Goal: Check status: Check status

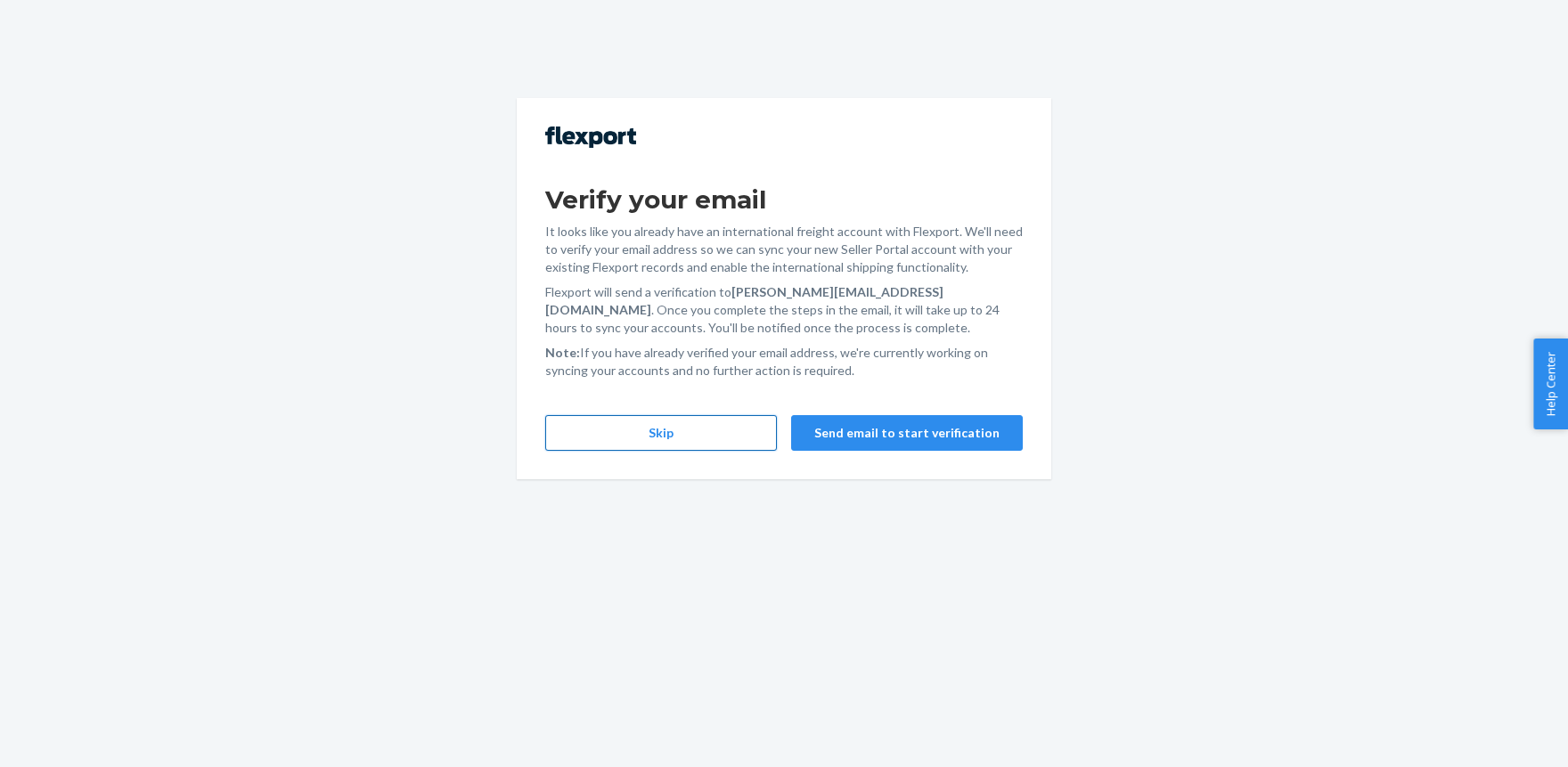
click at [625, 427] on button "Skip" at bounding box center [660, 433] width 232 height 36
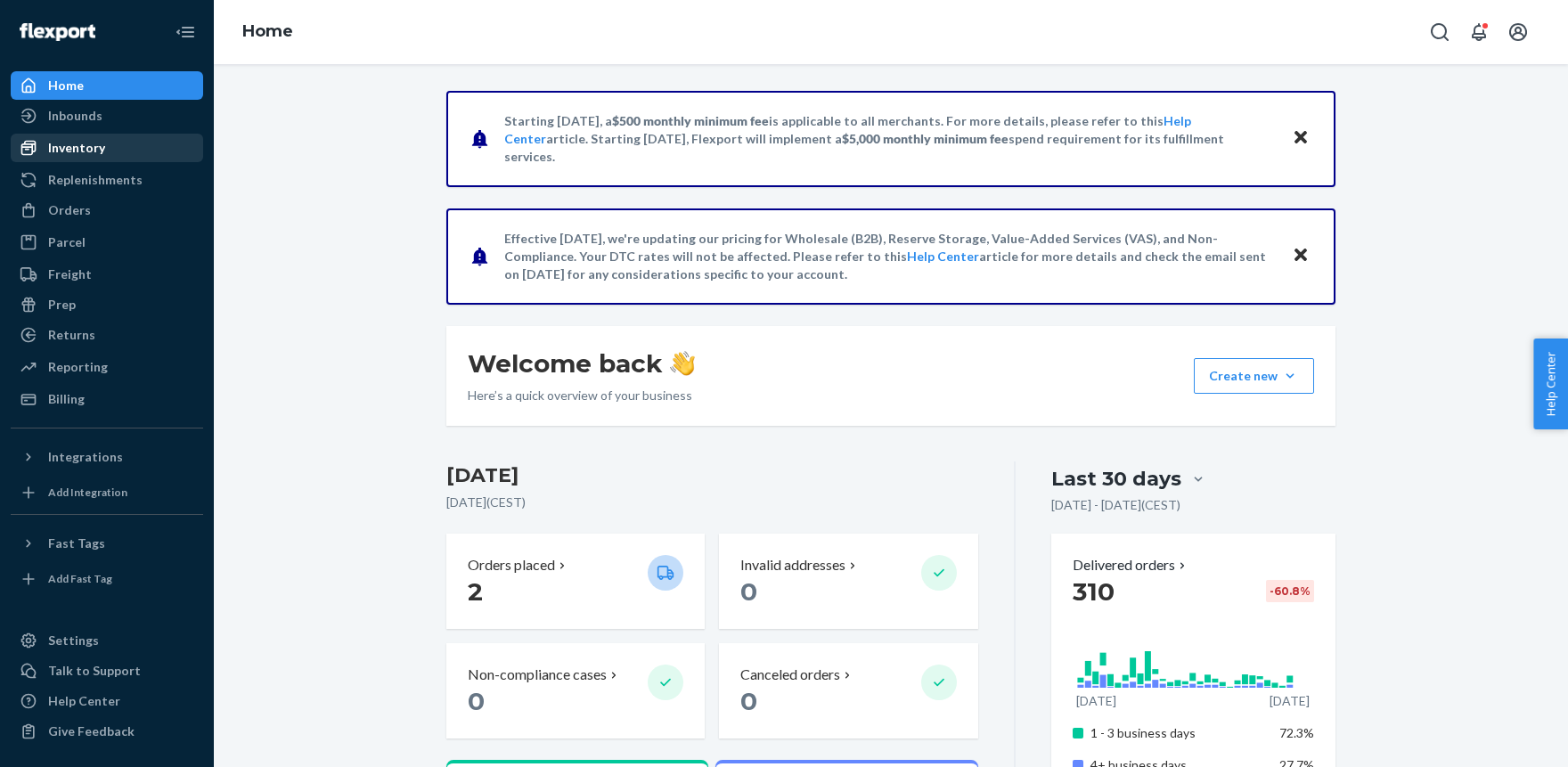
click at [64, 147] on div "Inventory" at bounding box center [76, 148] width 57 height 18
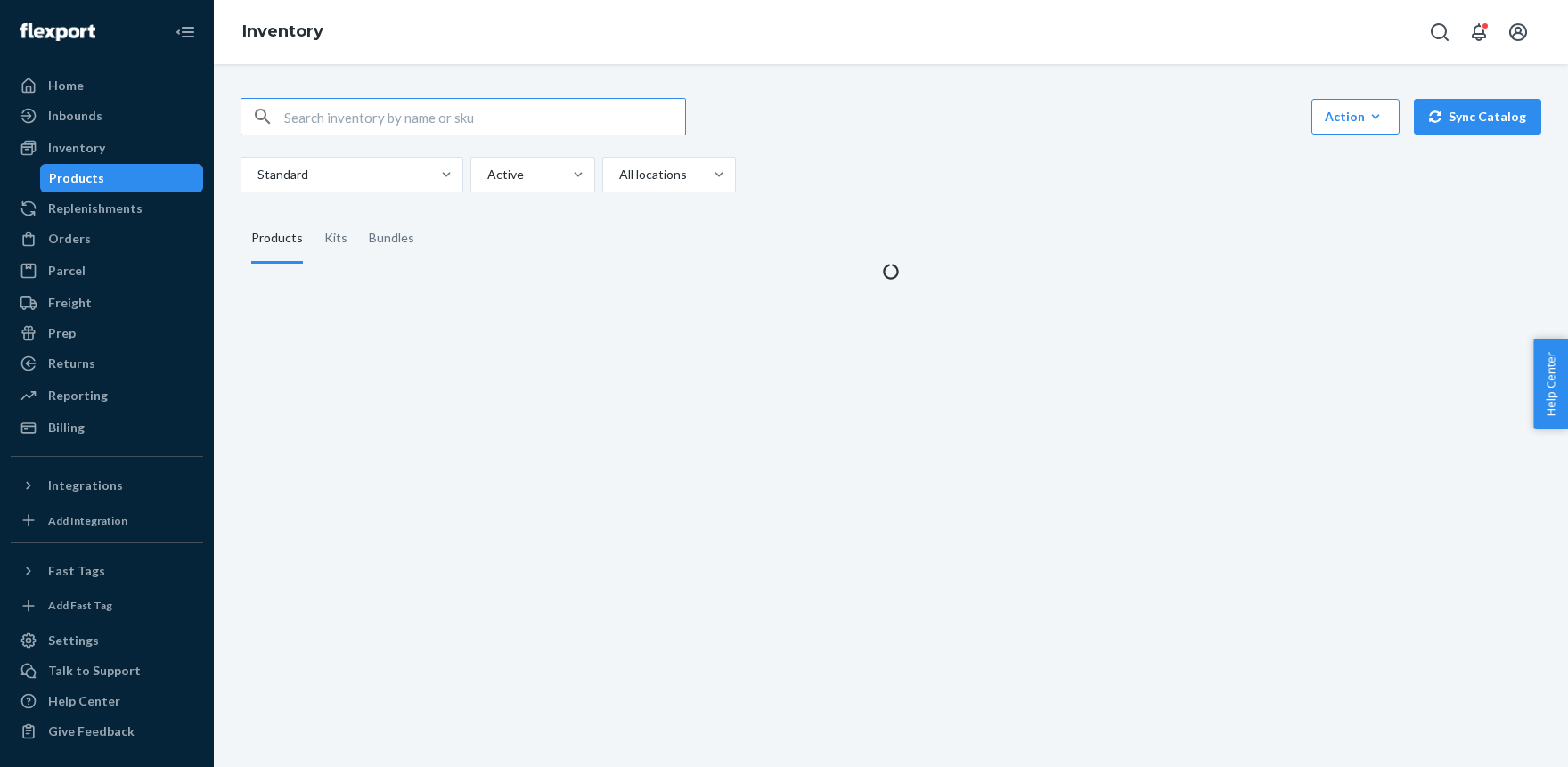
click at [329, 114] on input "text" at bounding box center [484, 117] width 401 height 36
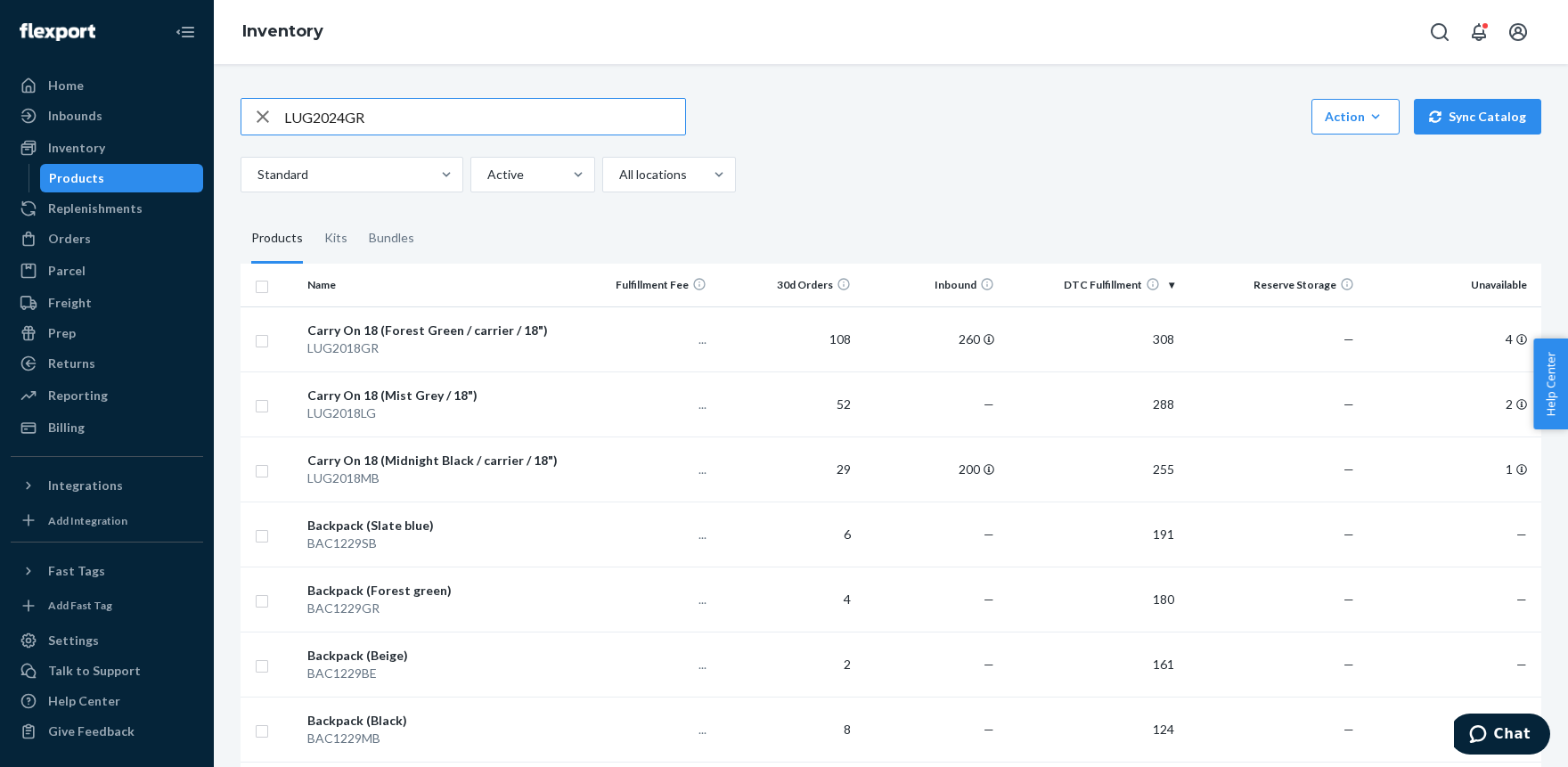
type input "LUG2024GR"
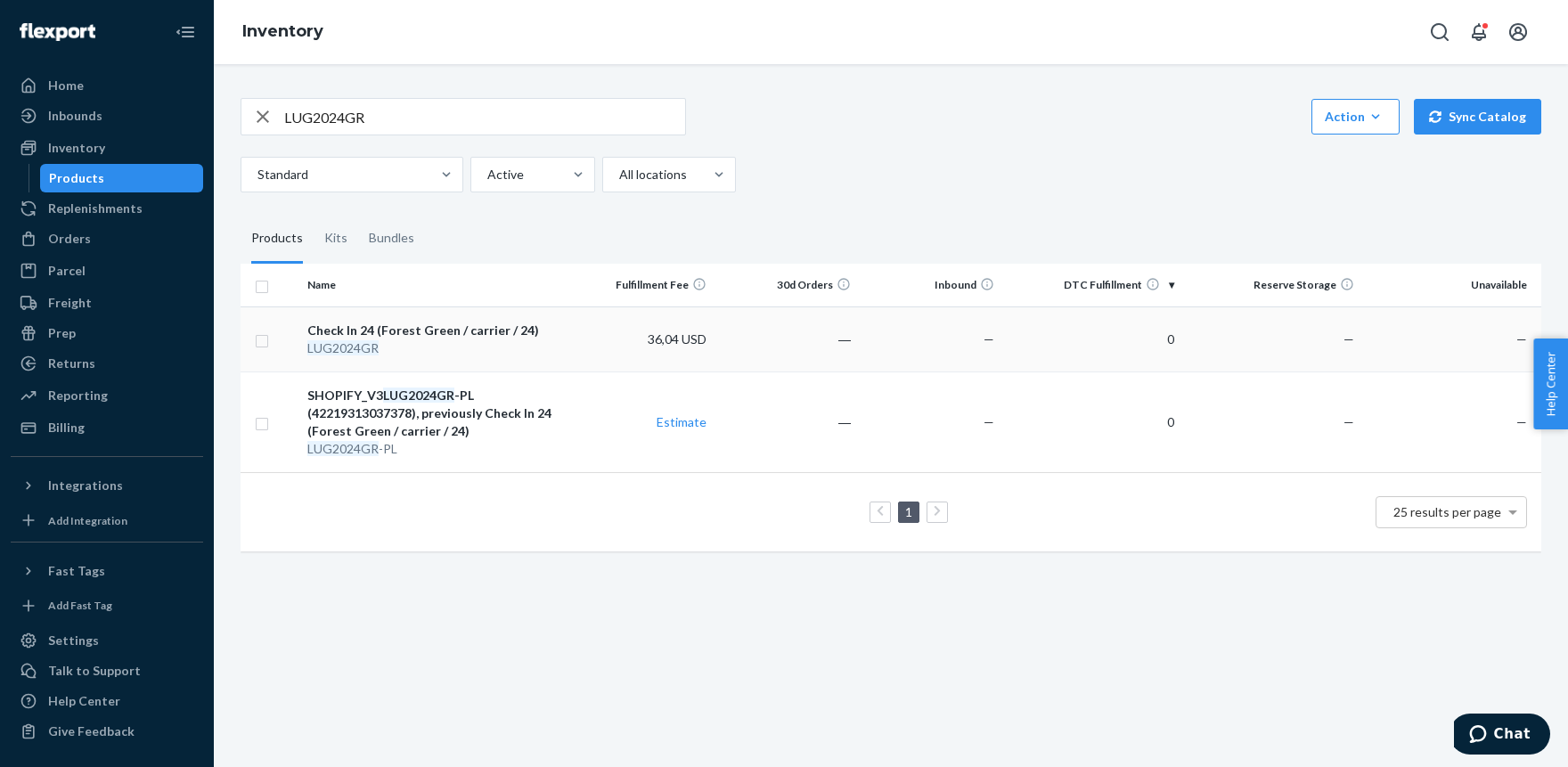
click at [437, 326] on div "Check In 24 (Forest Green / carrier / 24)" at bounding box center [435, 331] width 256 height 18
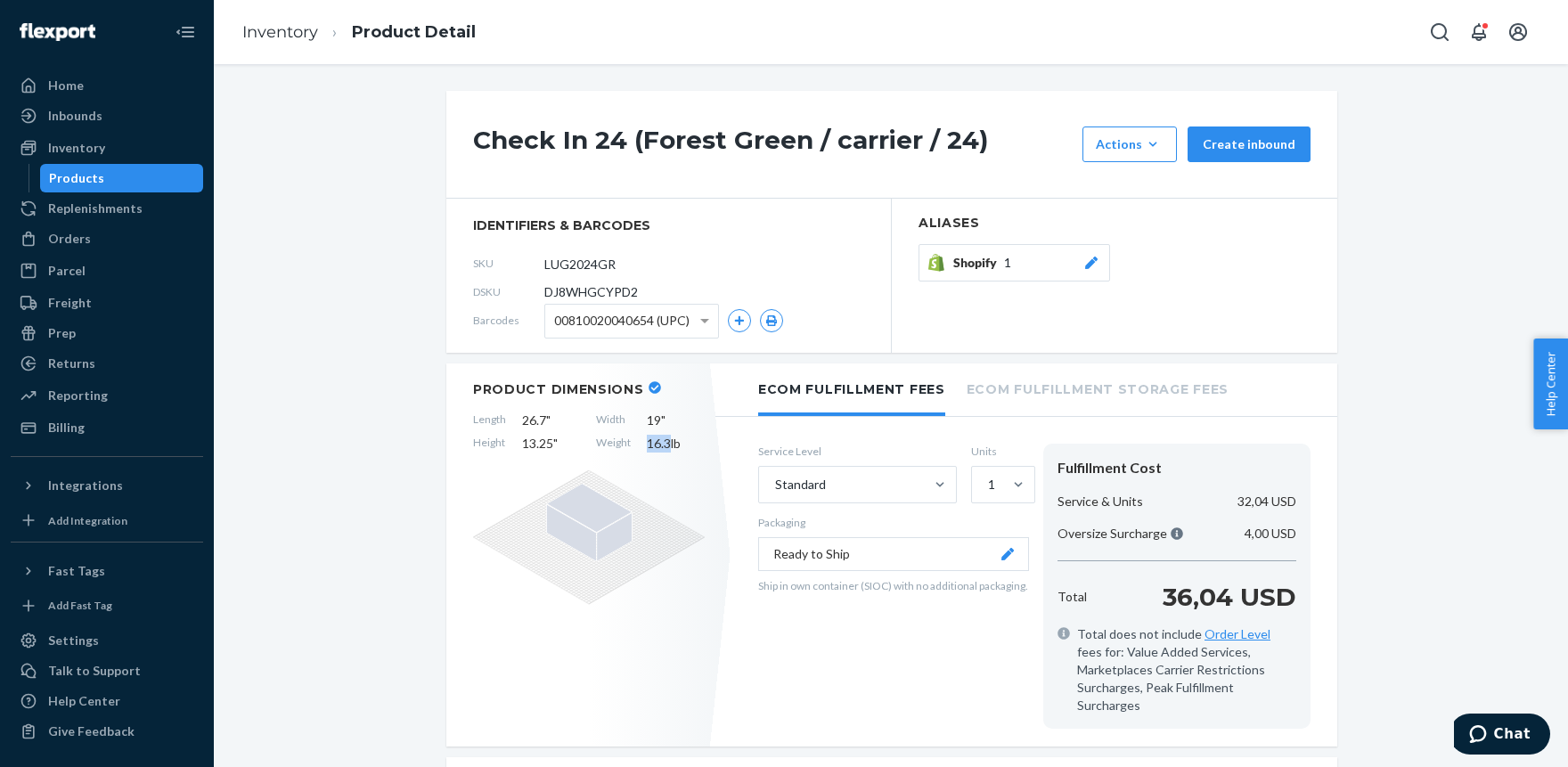
drag, startPoint x: 650, startPoint y: 446, endPoint x: 672, endPoint y: 444, distance: 22.1
click at [672, 444] on span "16.3 lb" at bounding box center [675, 444] width 58 height 18
click at [653, 437] on span "16.3 lb" at bounding box center [675, 444] width 58 height 18
drag, startPoint x: 649, startPoint y: 445, endPoint x: 689, endPoint y: 448, distance: 40.1
click at [689, 447] on span "16.3 lb" at bounding box center [675, 444] width 58 height 18
